Goal: Find specific page/section: Find specific page/section

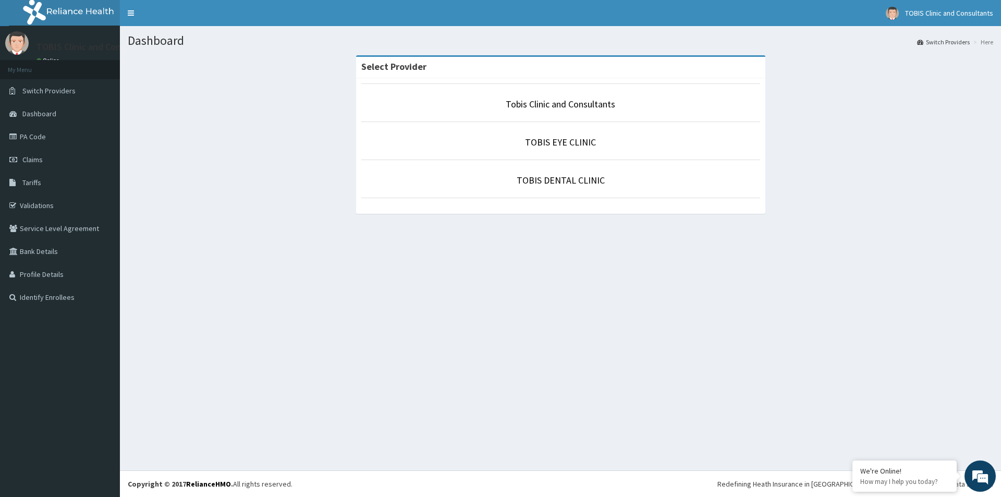
click at [552, 111] on p "Tobis Clinic and Consultants" at bounding box center [560, 105] width 399 height 14
click at [593, 101] on link "Tobis Clinic and Consultants" at bounding box center [561, 104] width 110 height 12
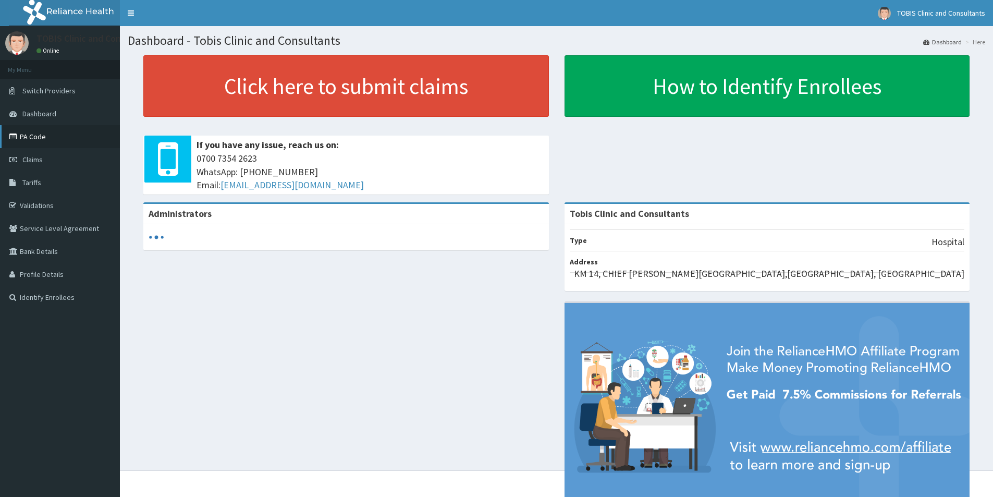
click at [23, 140] on link "PA Code" at bounding box center [60, 136] width 120 height 23
click at [28, 203] on link "Validations" at bounding box center [60, 205] width 120 height 23
